Goal: Task Accomplishment & Management: Manage account settings

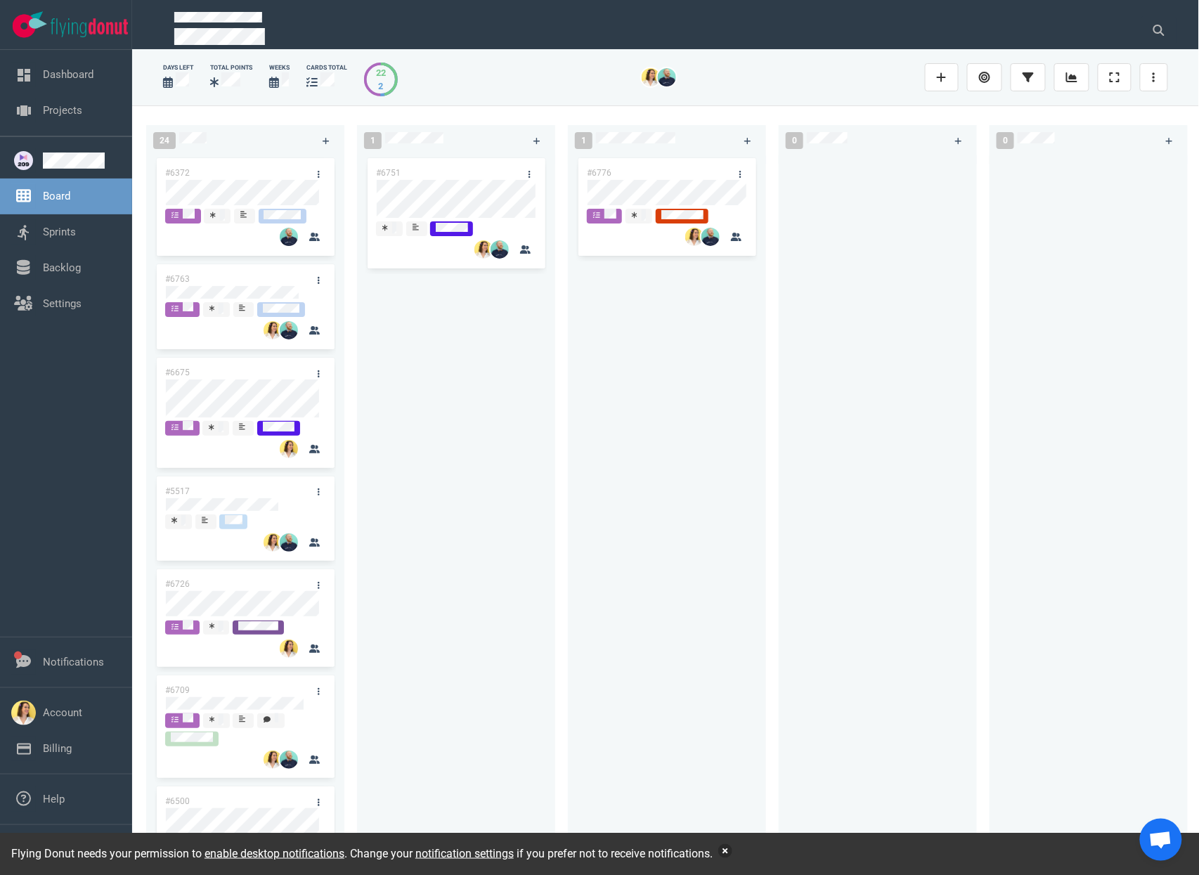
click at [732, 852] on button "button" at bounding box center [725, 851] width 14 height 14
click at [732, 851] on button "button" at bounding box center [725, 851] width 14 height 14
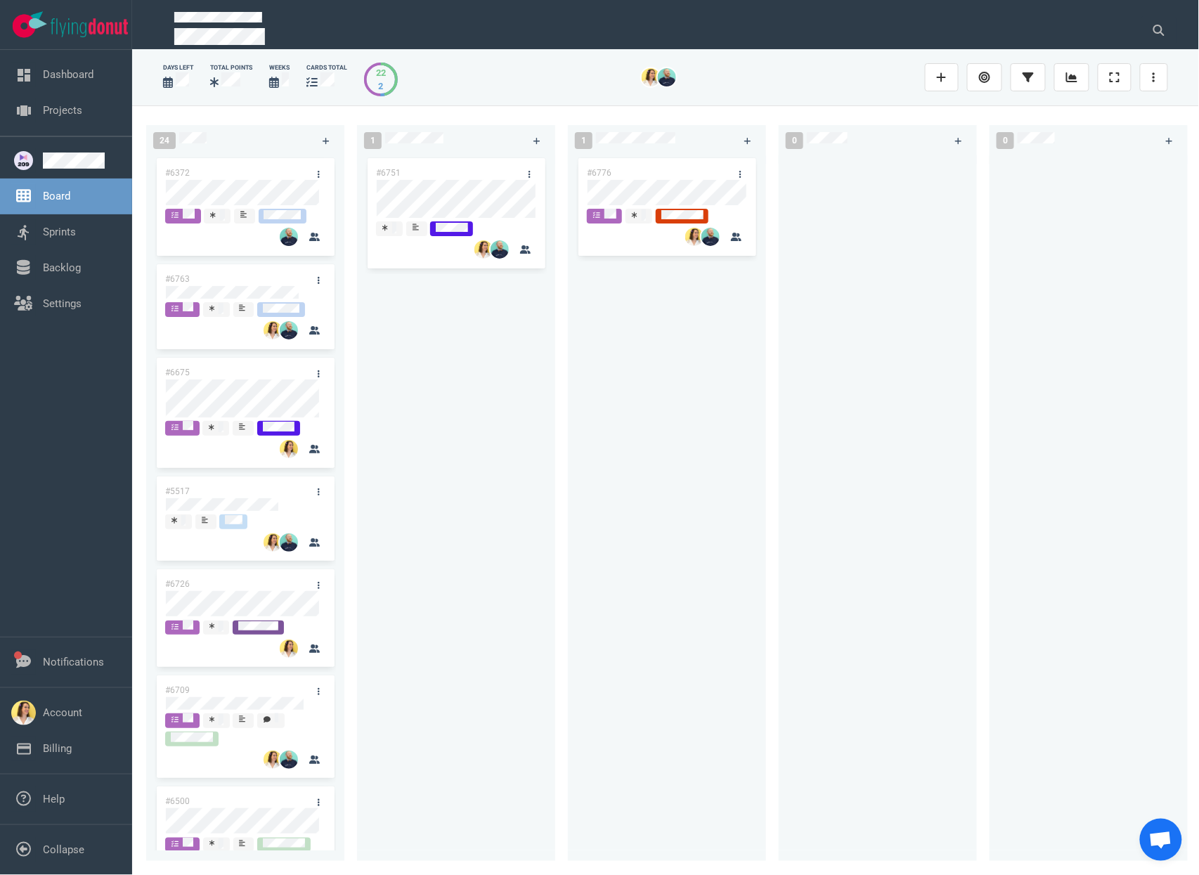
click at [566, 590] on div "1 #6751" at bounding box center [462, 490] width 211 height 747
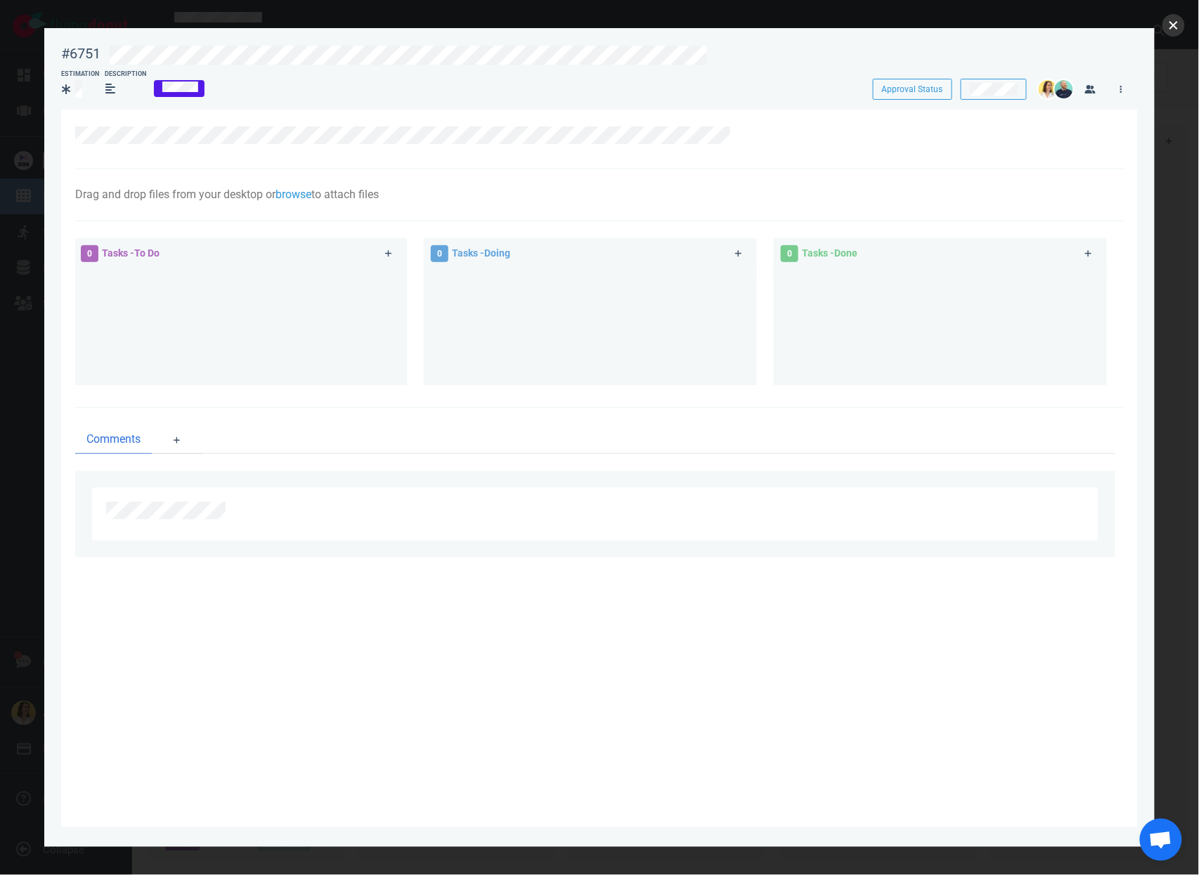
click at [1168, 27] on button "close" at bounding box center [1174, 25] width 22 height 22
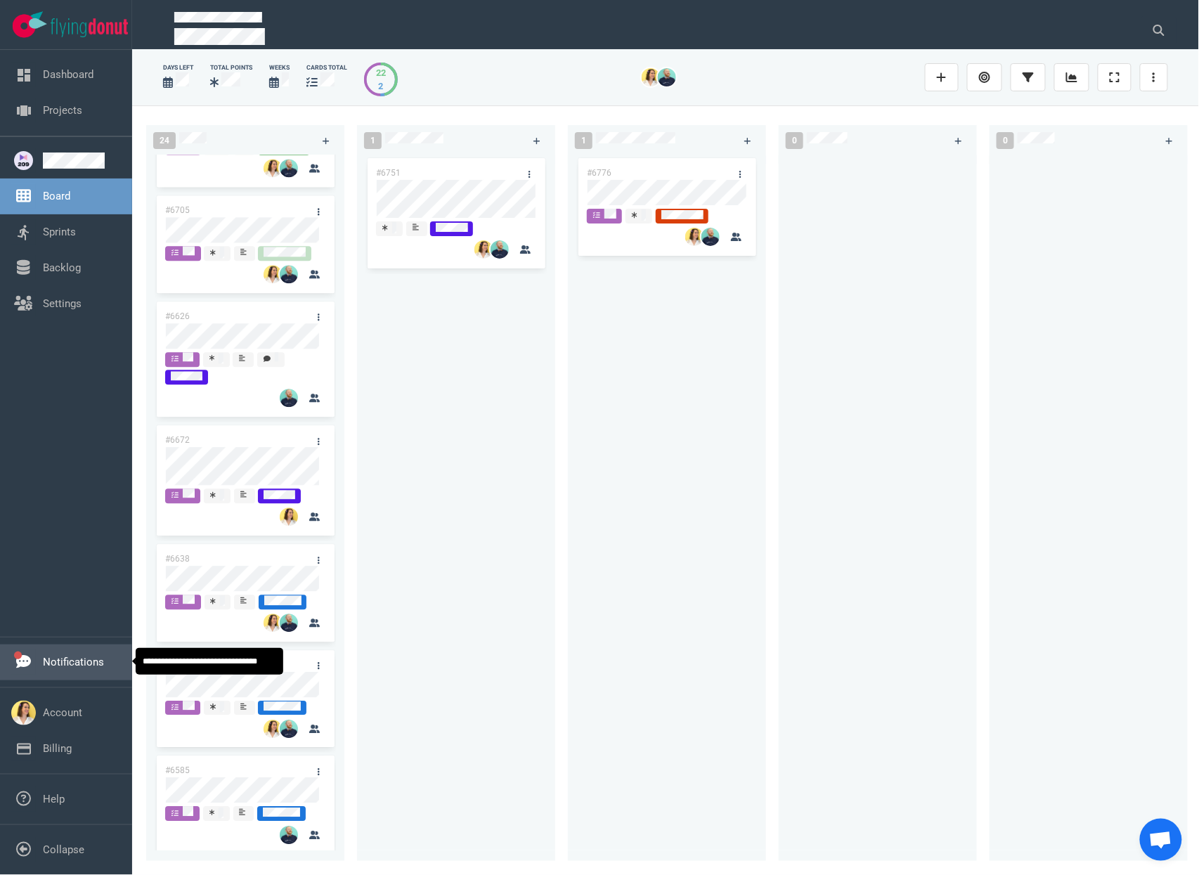
scroll to position [1123, 0]
